Goal: Navigation & Orientation: Find specific page/section

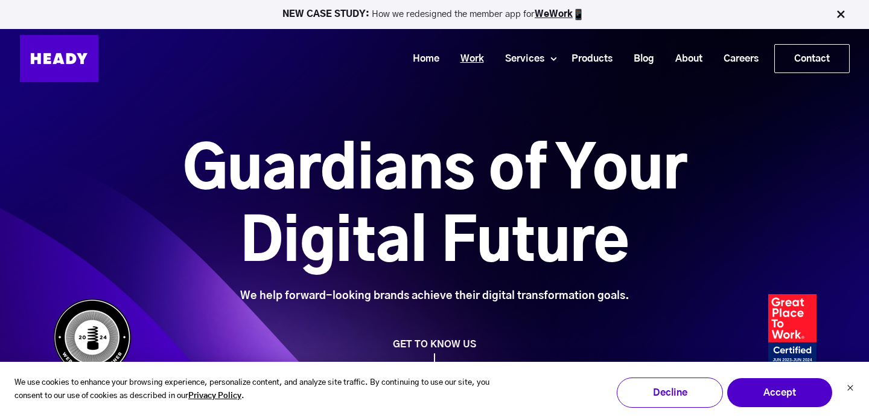
click at [466, 59] on link "Work" at bounding box center [468, 59] width 45 height 22
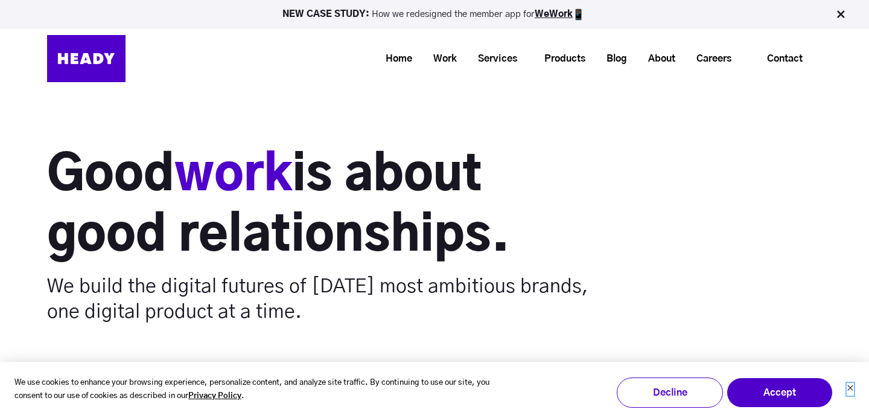
click at [851, 388] on icon "Dismiss cookie banner" at bounding box center [850, 387] width 5 height 5
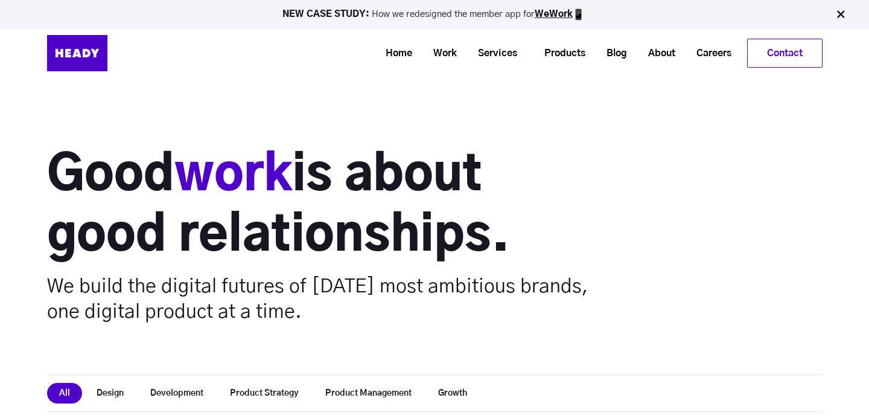
scroll to position [136, 0]
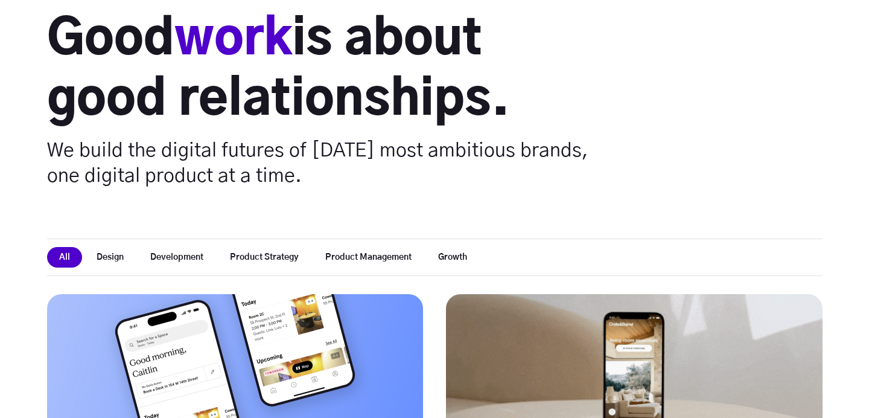
click at [162, 252] on button "Development" at bounding box center [176, 257] width 77 height 21
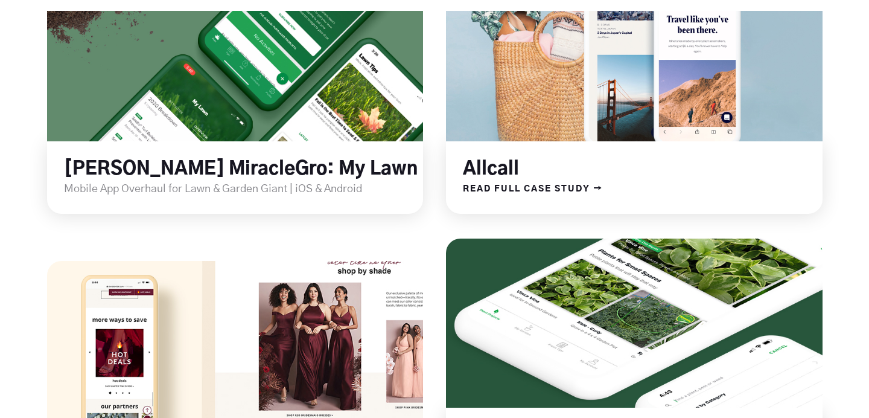
scroll to position [1547, 0]
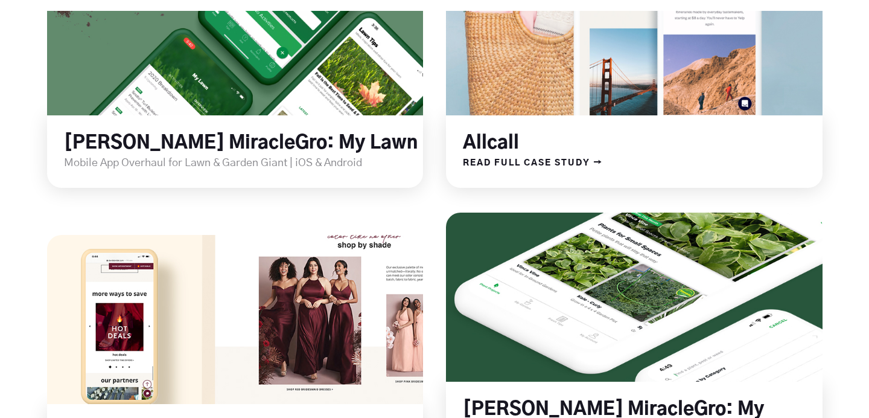
click at [592, 70] on link at bounding box center [635, 30] width 452 height 203
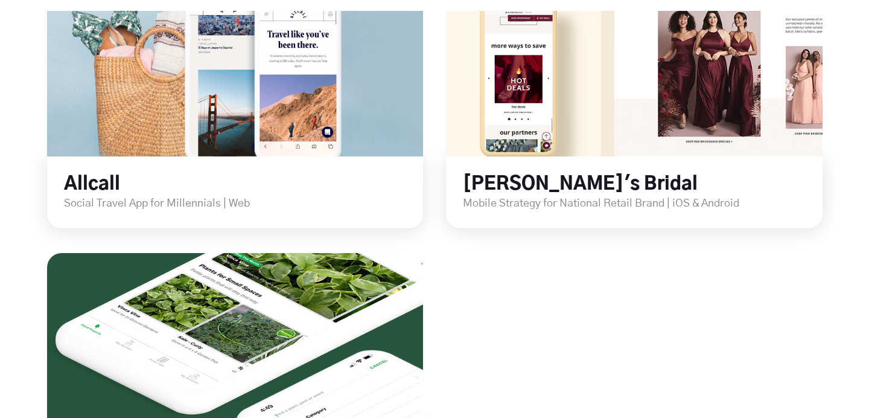
scroll to position [1606, 0]
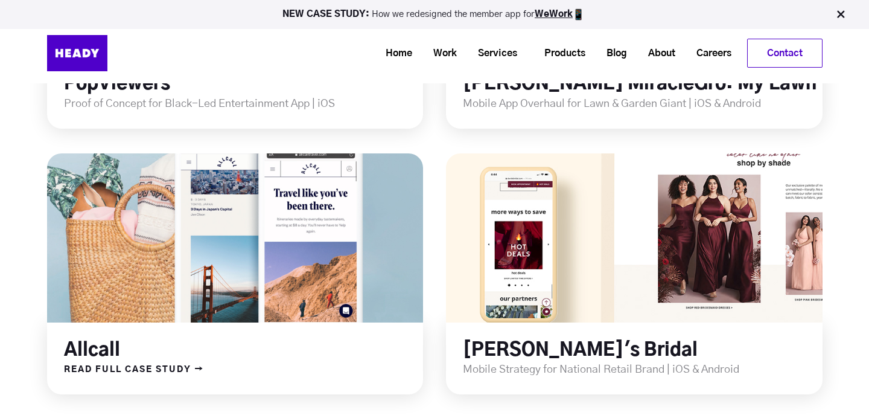
click at [280, 278] on link at bounding box center [235, 237] width 452 height 203
